Goal: Task Accomplishment & Management: Manage account settings

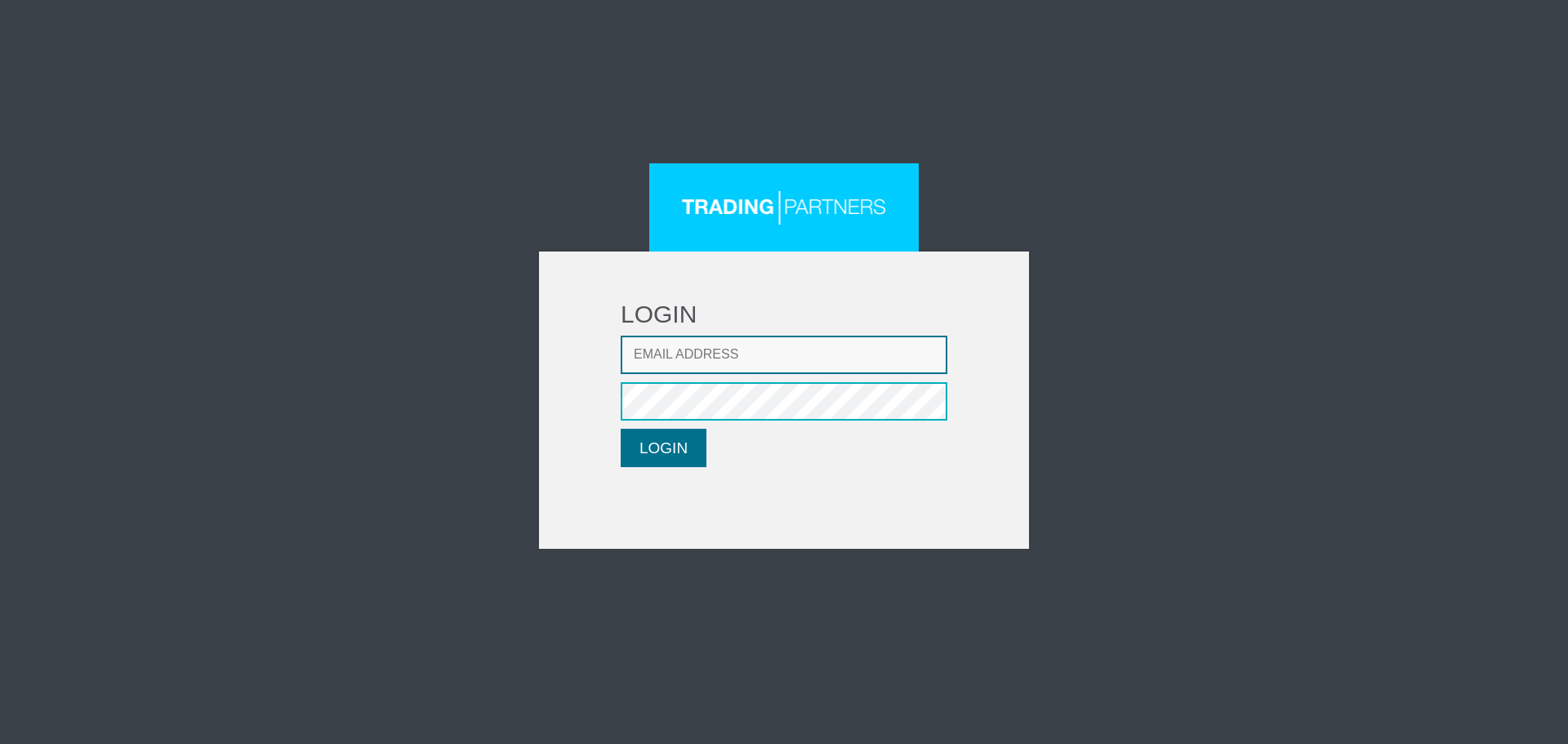
type input "[EMAIL_ADDRESS][DOMAIN_NAME]"
click at [705, 435] on button "LOGIN" at bounding box center [663, 447] width 86 height 38
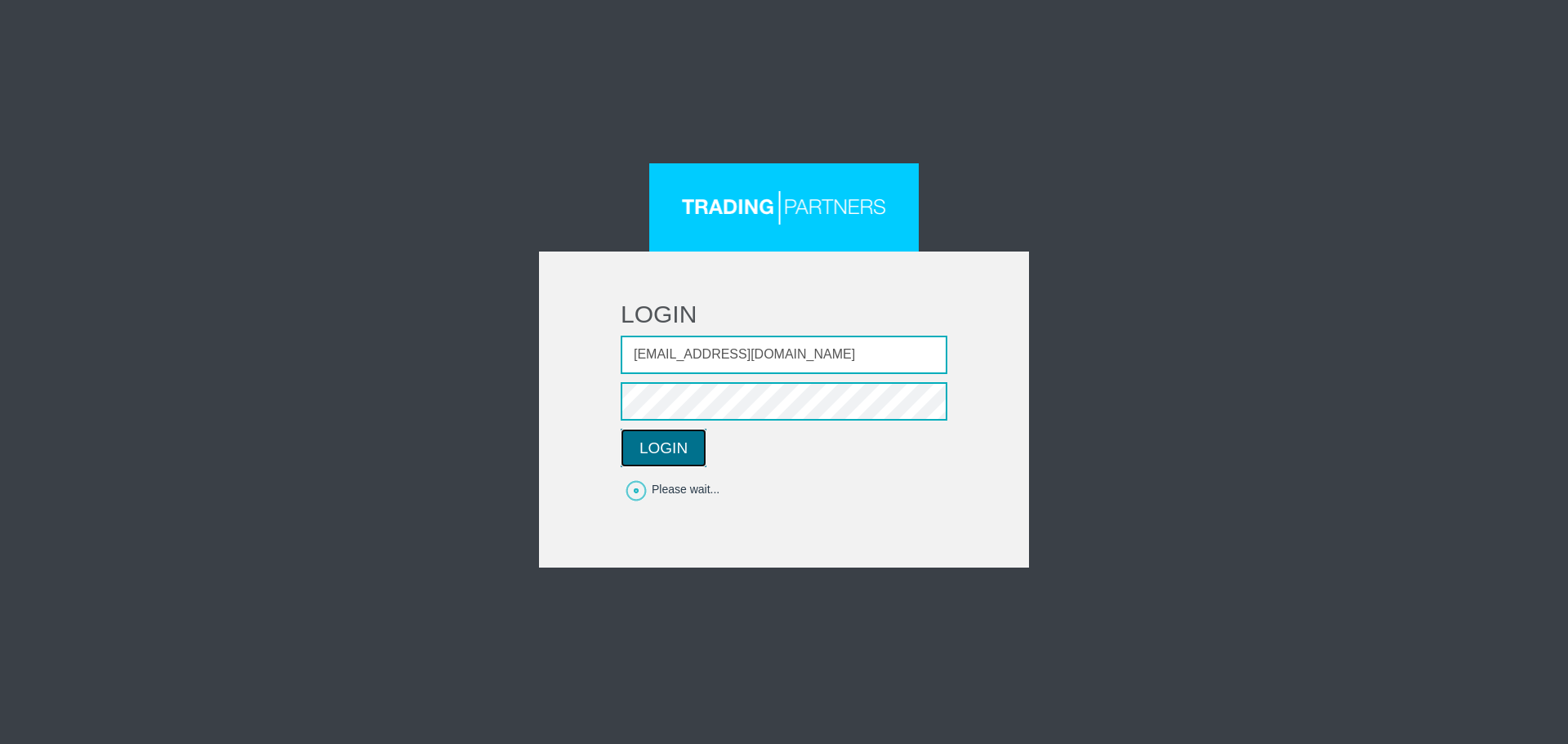
click at [659, 448] on button "LOGIN" at bounding box center [663, 447] width 86 height 38
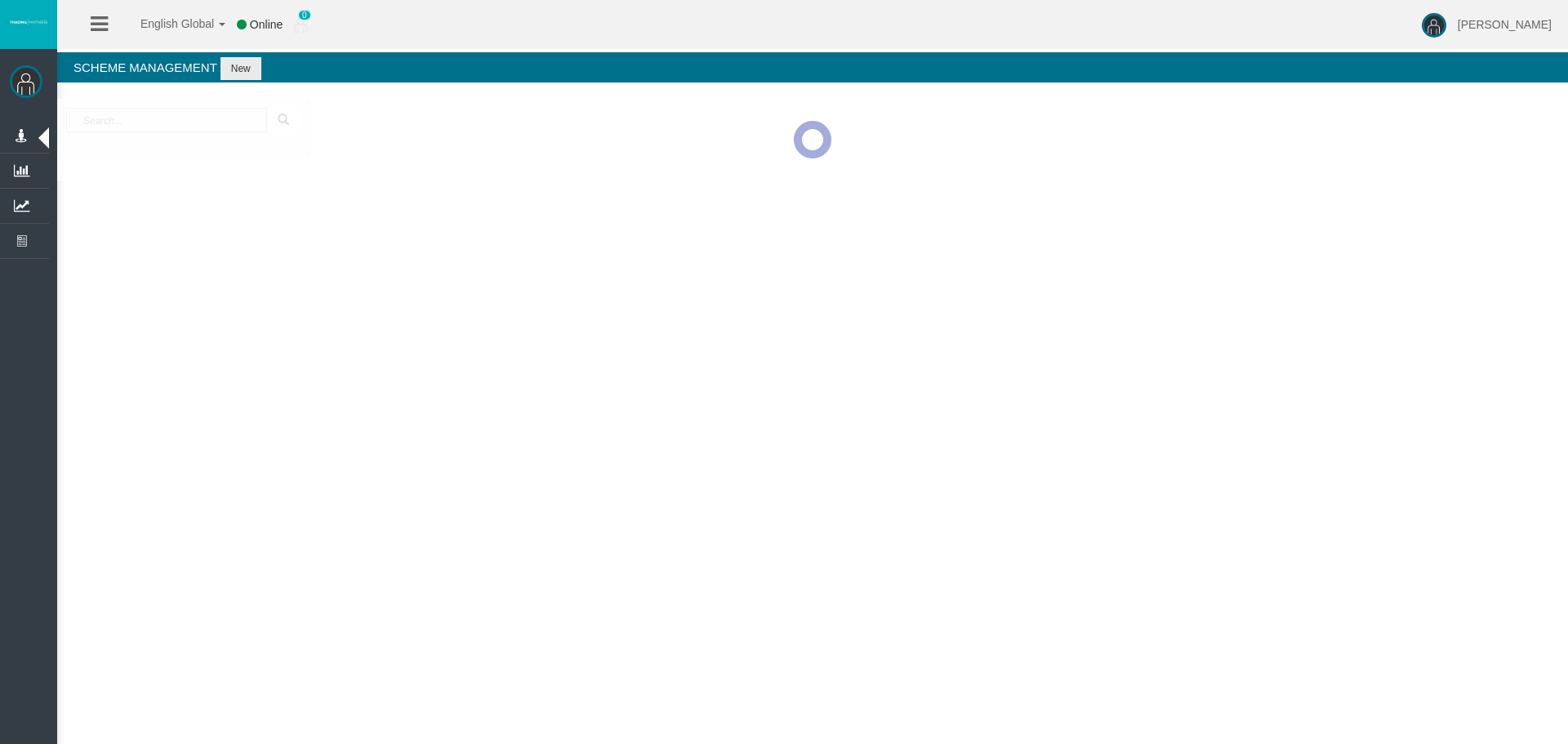
click at [1298, 137] on div at bounding box center [812, 140] width 1511 height 82
click at [1364, 155] on div at bounding box center [812, 140] width 1511 height 82
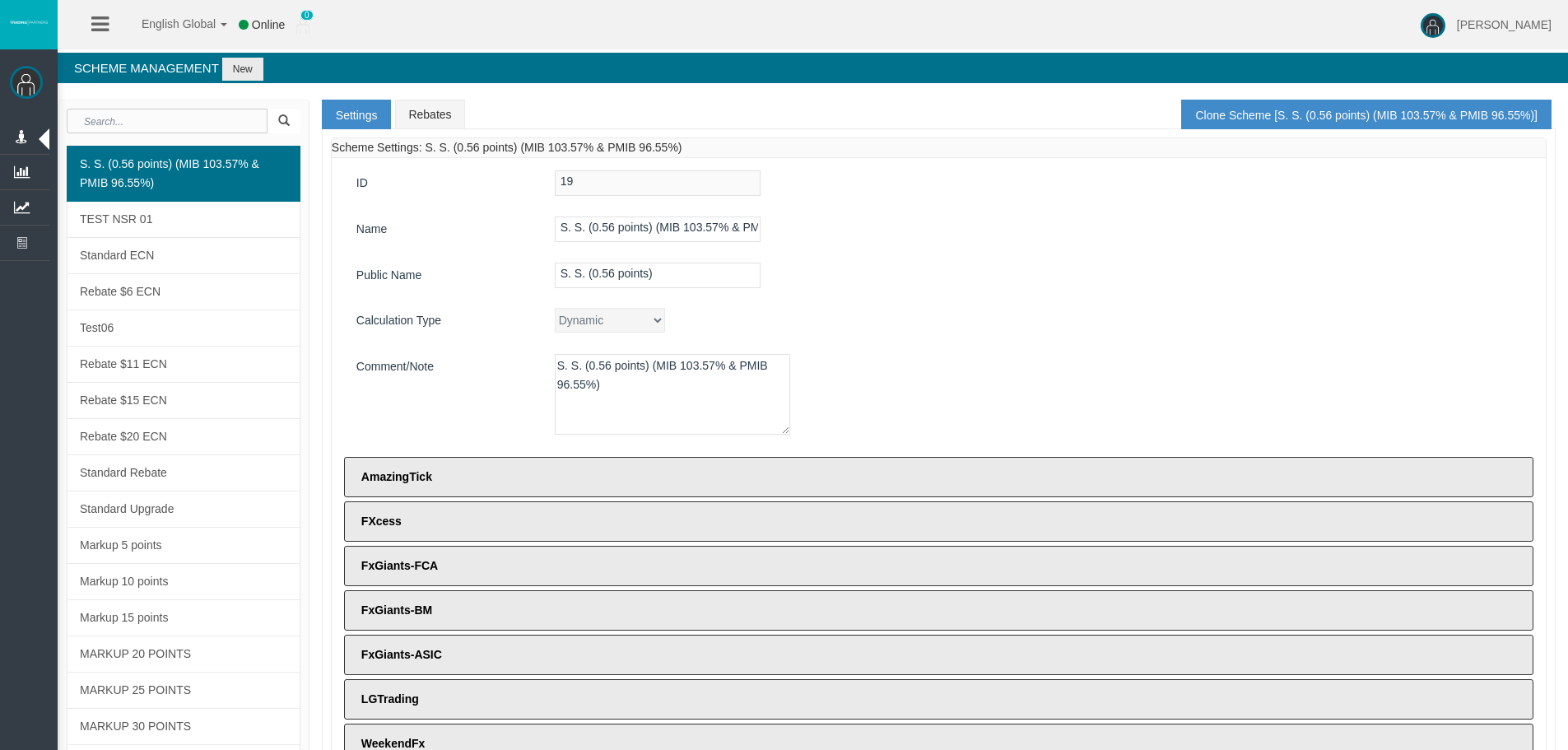
click at [1012, 299] on div "ID 19 Name S. S. (0.56 points) (MIB 103.57% & PMIB 96.55%) Public Name S. S. (0…" at bounding box center [938, 491] width 1214 height 666
click at [1019, 315] on div "Dynamic CPARevenue CPARevenuePlus CPADeposit NSR" at bounding box center [1038, 320] width 991 height 24
click at [965, 363] on div "S. S. (0.56 points) (MIB 103.57% & PMIB 96.55%)" at bounding box center [1038, 397] width 991 height 86
click at [870, 298] on div "ID 19 Name S. S. (0.56 points) (MIB 103.57% & PMIB 96.55%) Public Name S. S. (0…" at bounding box center [938, 491] width 1214 height 666
